Goal: Find specific page/section: Find specific page/section

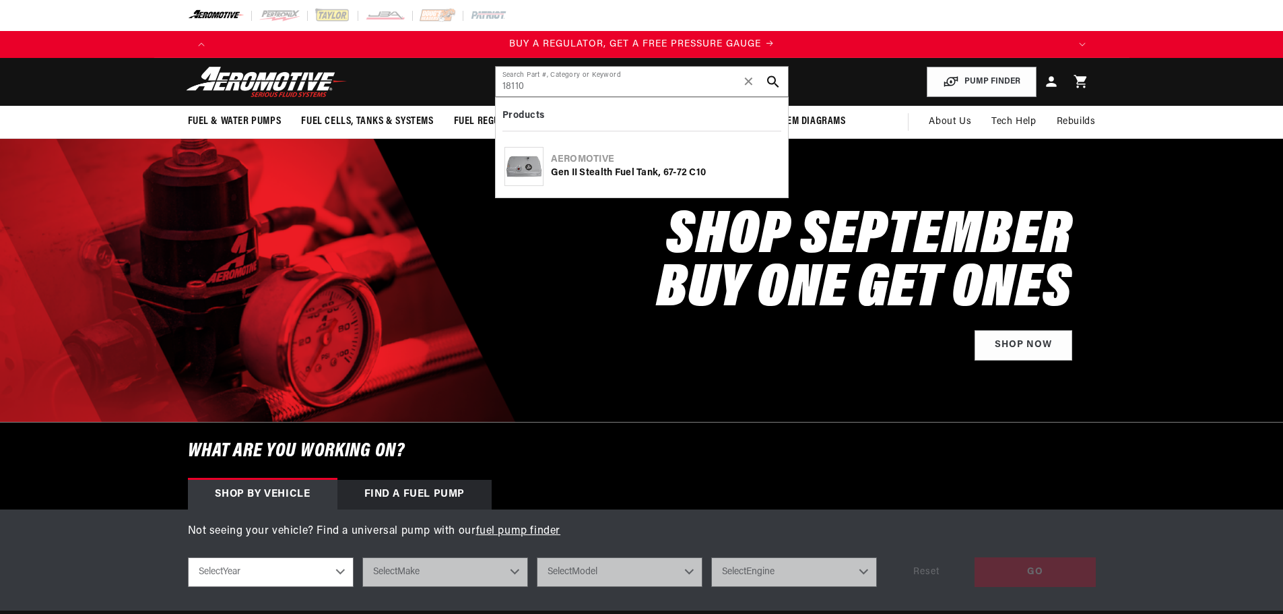
type input "18110"
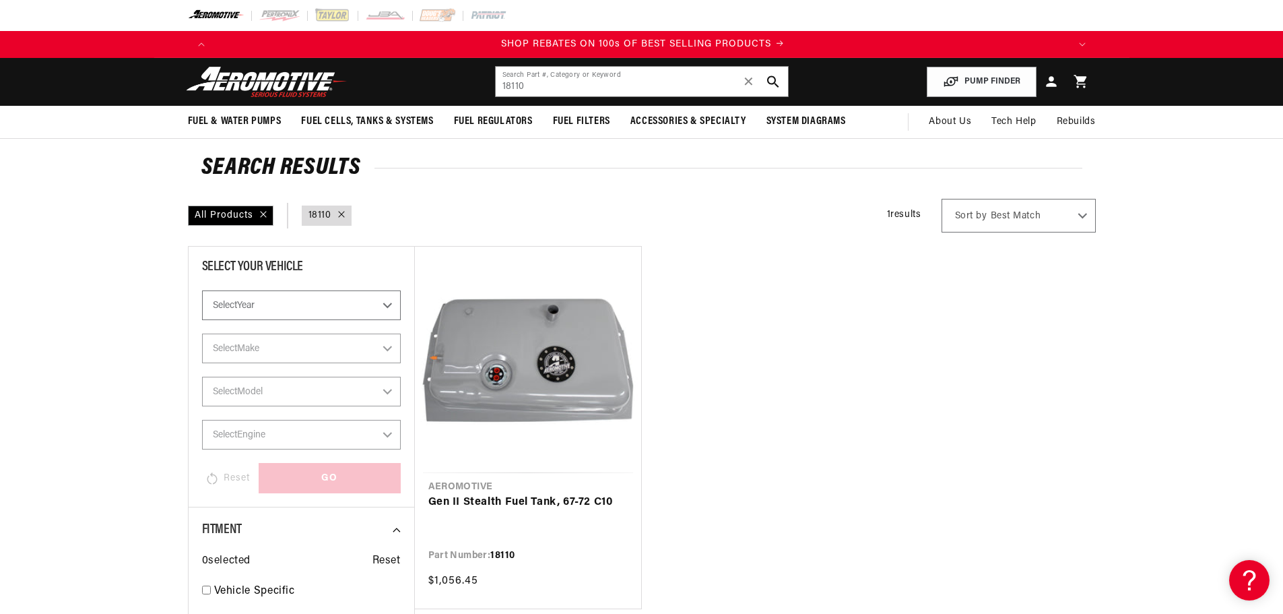
scroll to position [0, 1709]
click at [548, 77] on input "18110" at bounding box center [642, 82] width 292 height 30
paste input "18410"
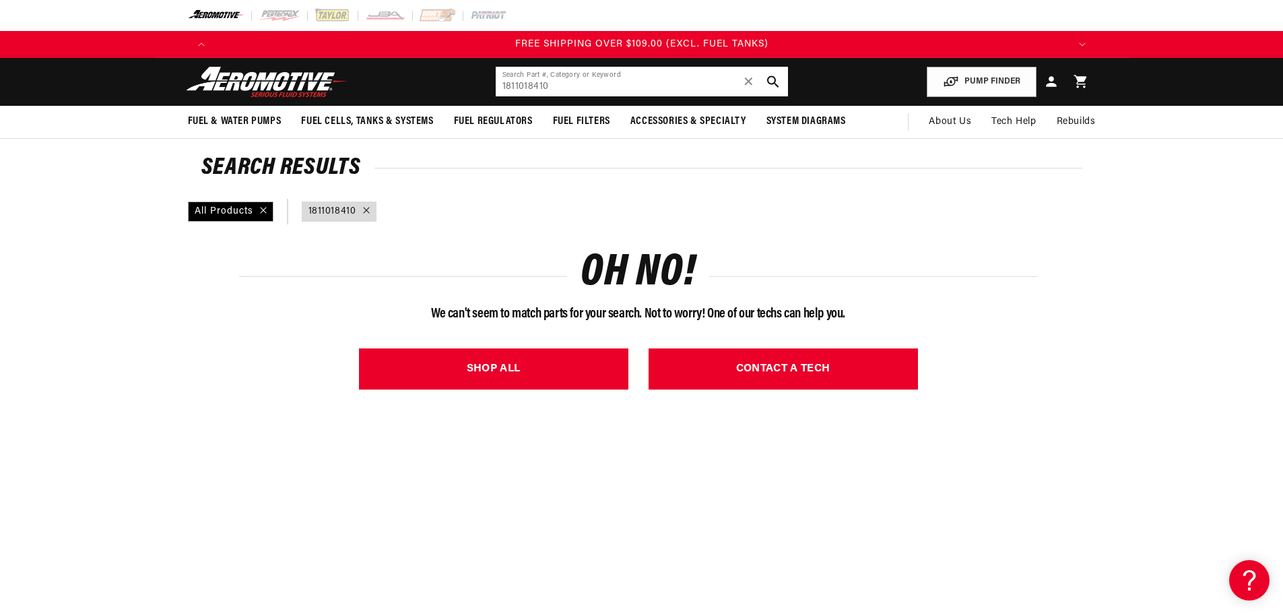
drag, startPoint x: 575, startPoint y: 77, endPoint x: 174, endPoint y: 48, distance: 402.6
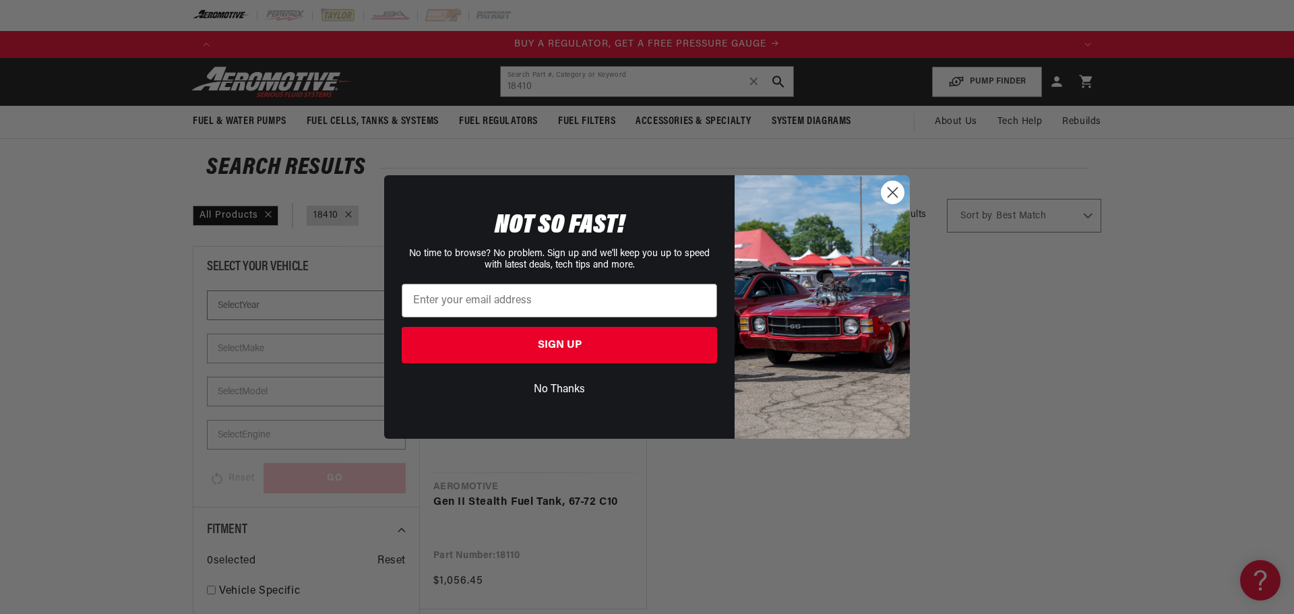
click at [892, 191] on circle "Close dialog" at bounding box center [892, 192] width 22 height 22
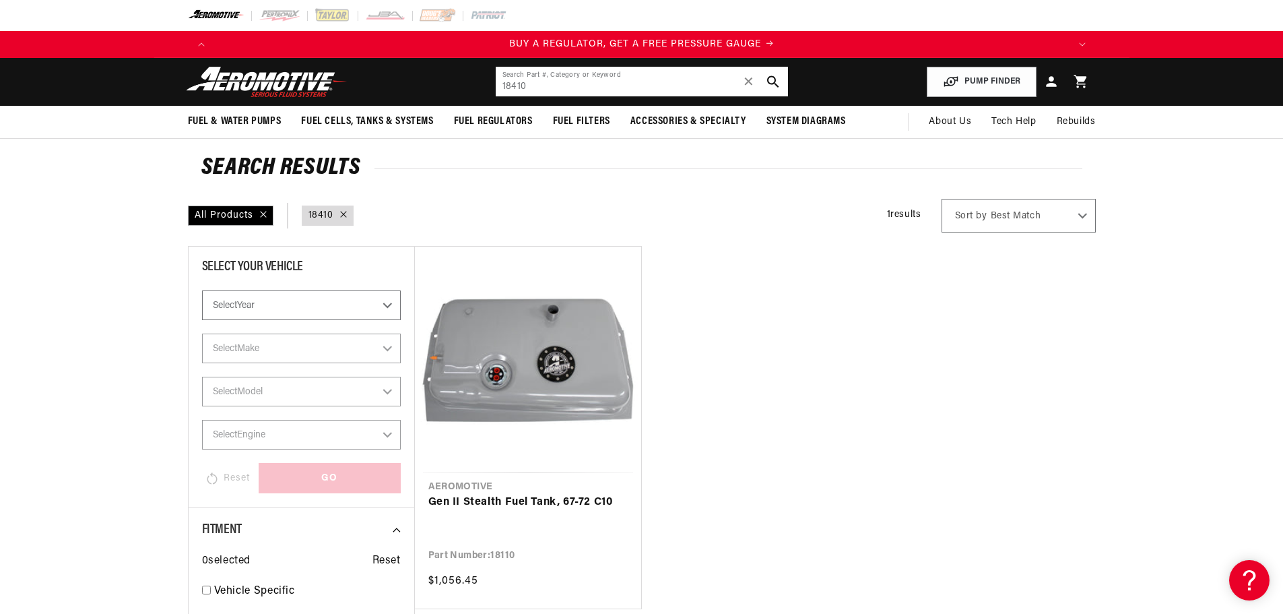
drag, startPoint x: 551, startPoint y: 90, endPoint x: 444, endPoint y: 88, distance: 107.2
click at [444, 88] on header "Fuel & Water Pumps Back In-Tank In-Line Fuel Pumps" at bounding box center [642, 82] width 976 height 48
paste input "810"
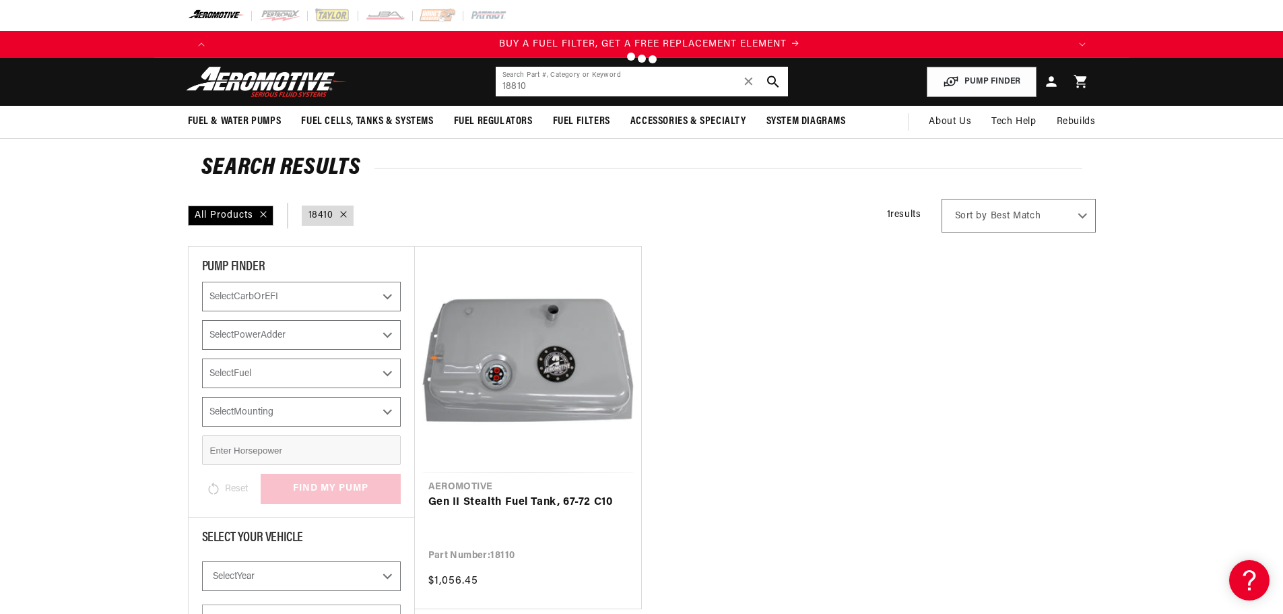
type input "18810"
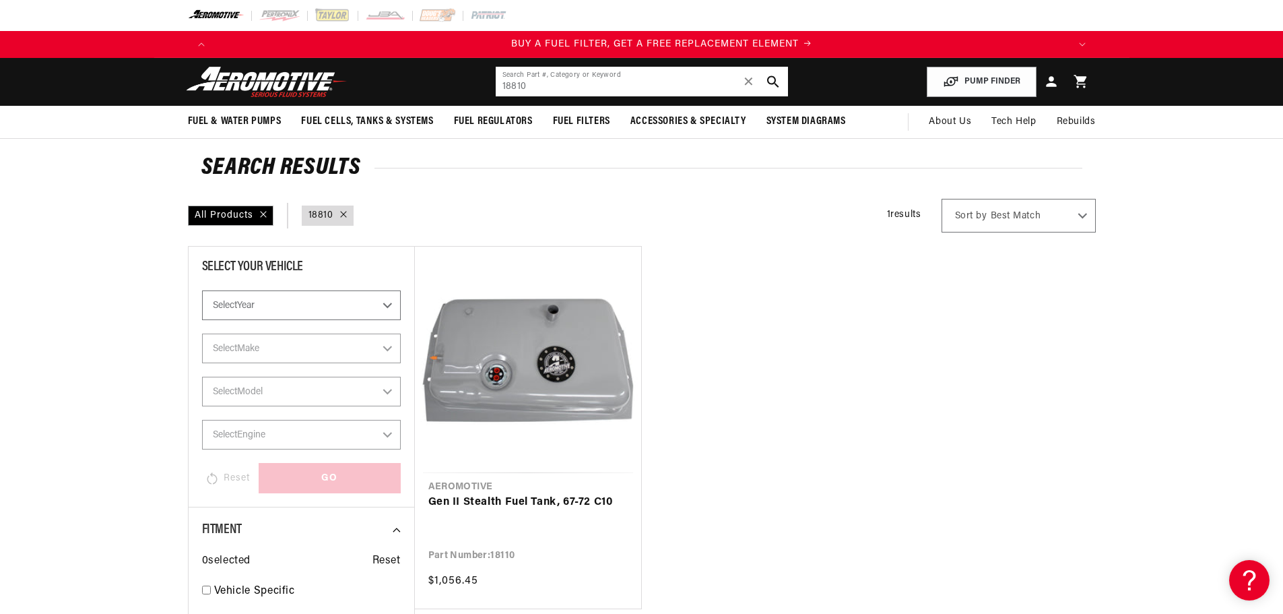
scroll to position [0, 854]
